Goal: Task Accomplishment & Management: Manage account settings

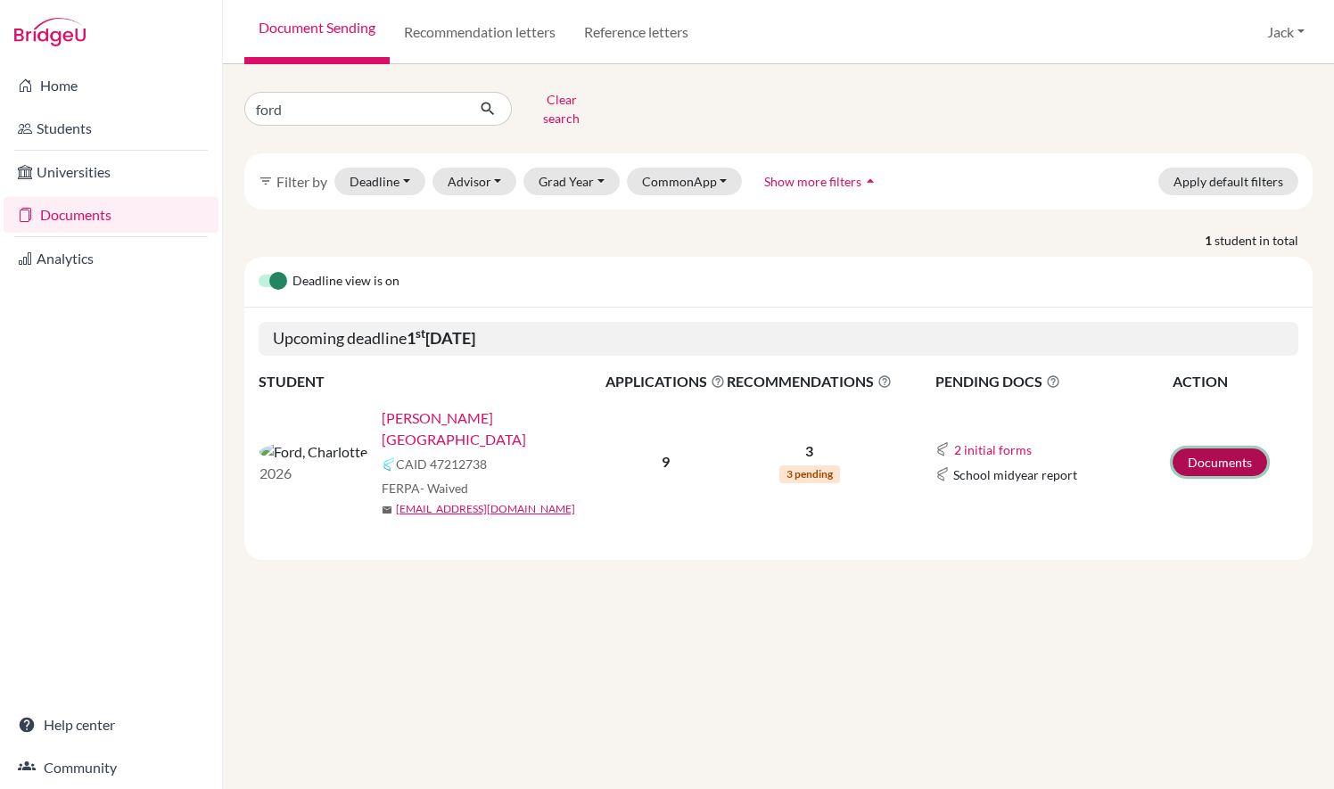
click at [1228, 449] on link "Documents" at bounding box center [1220, 463] width 95 height 28
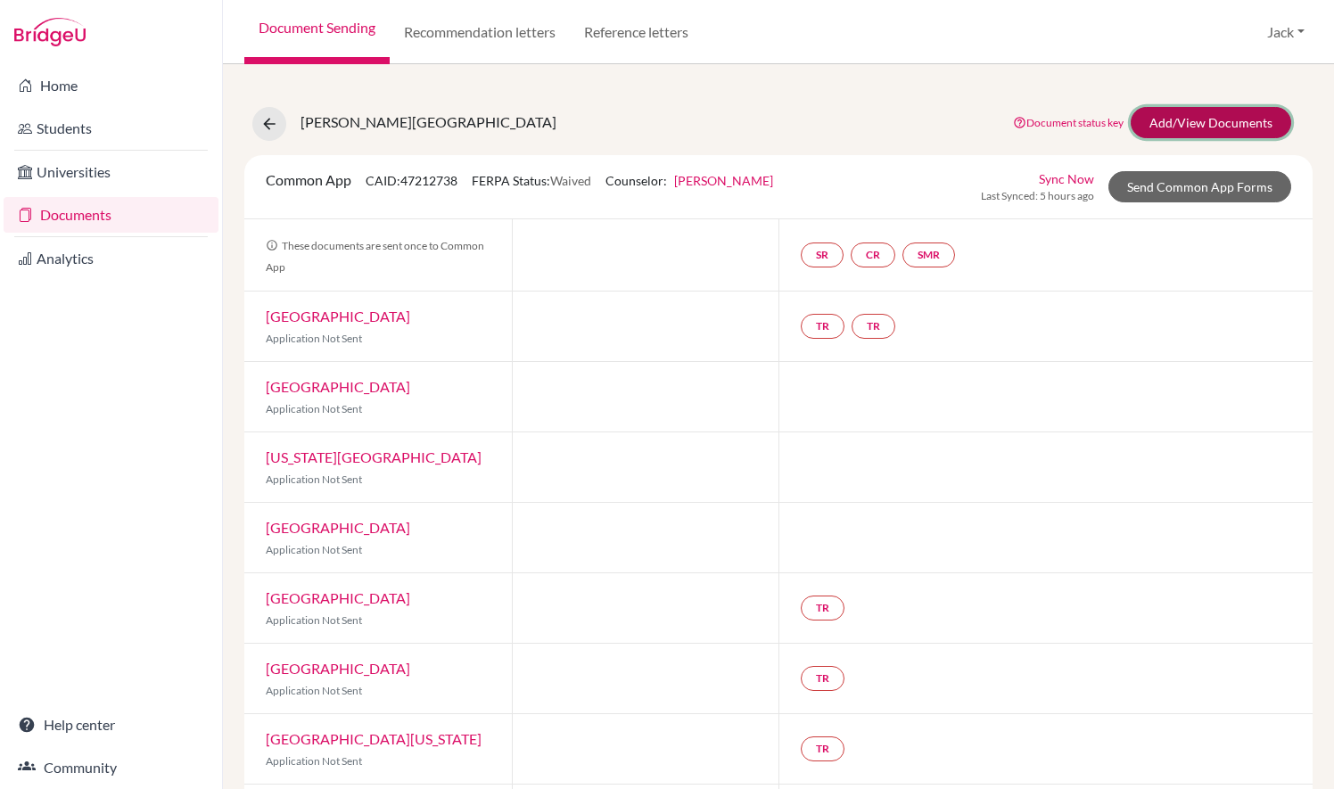
click at [1194, 127] on link "Add/View Documents" at bounding box center [1211, 122] width 161 height 31
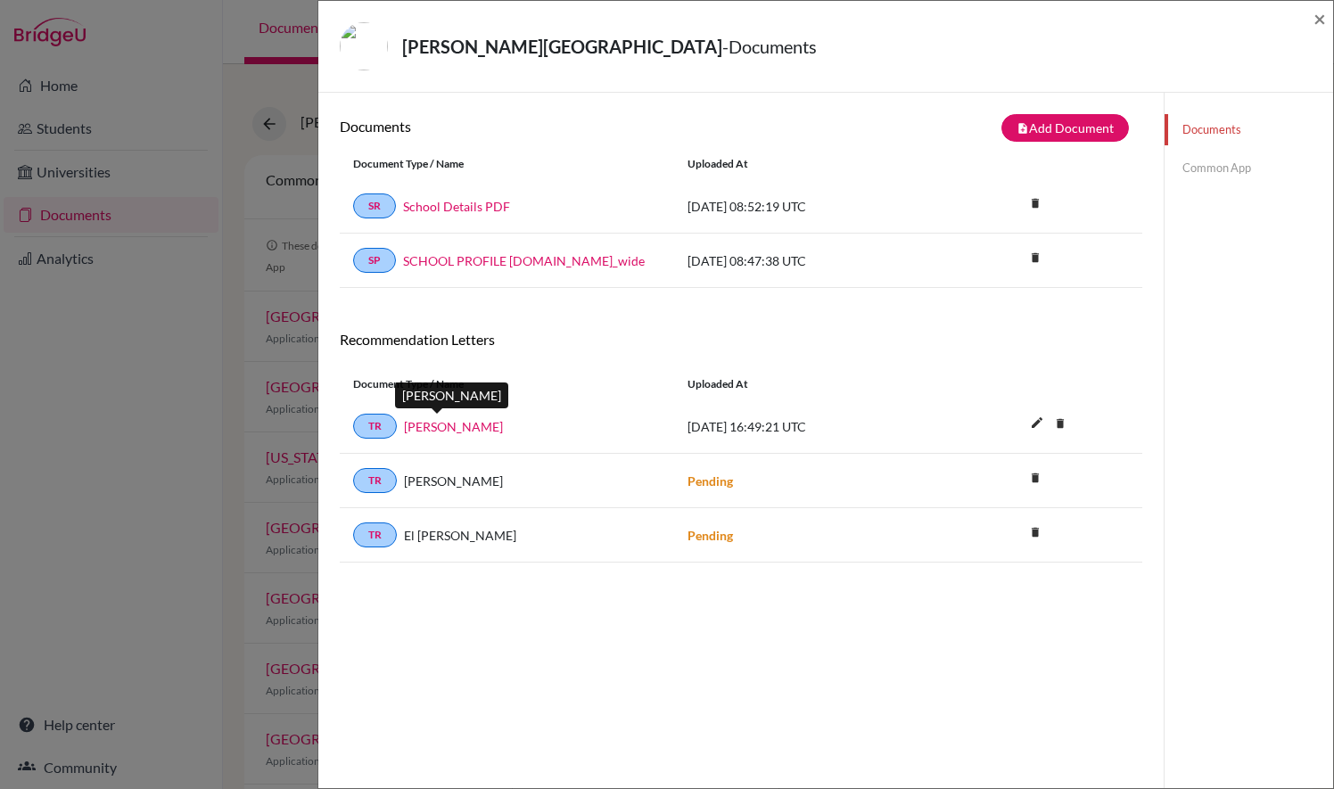
click at [444, 427] on link "[PERSON_NAME]" at bounding box center [453, 426] width 99 height 19
click at [1030, 480] on icon "delete" at bounding box center [1035, 478] width 27 height 27
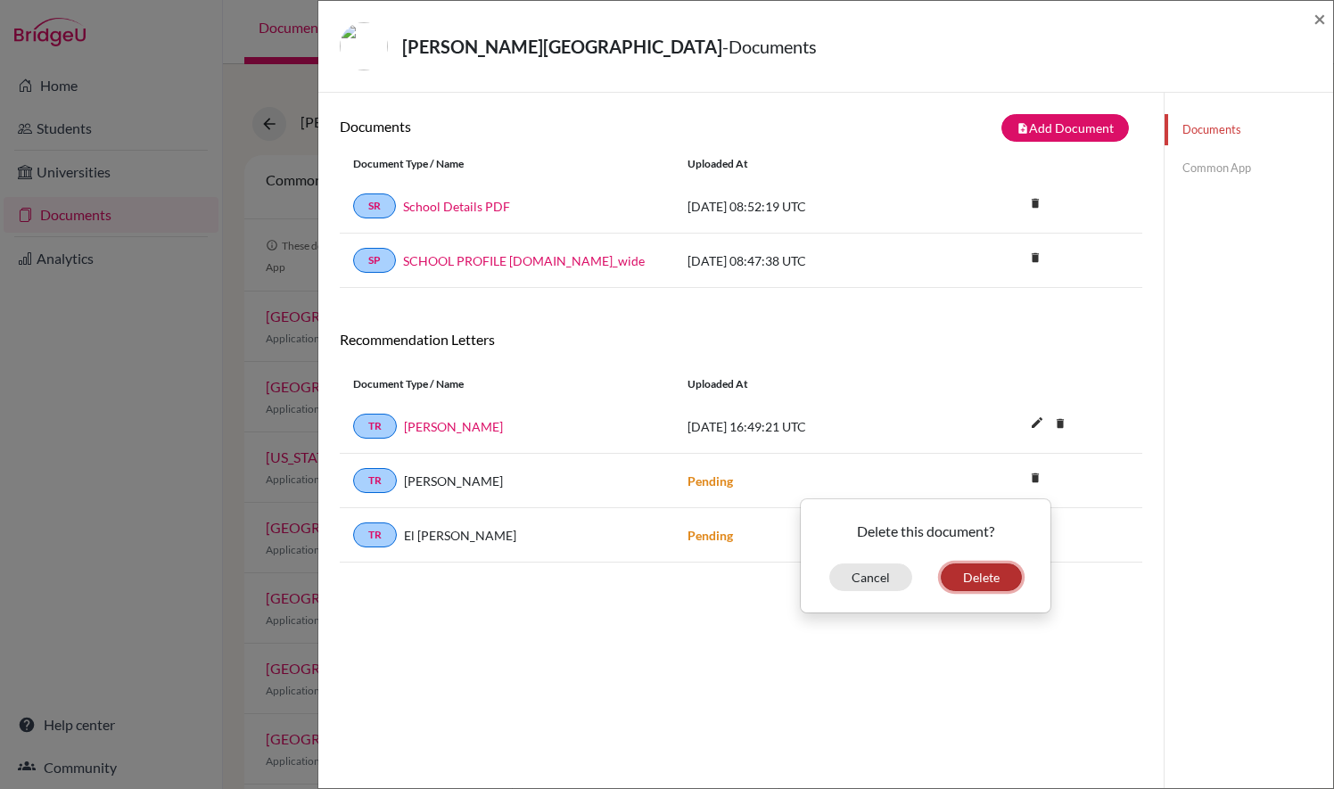
click at [978, 567] on button "Delete" at bounding box center [981, 578] width 81 height 28
